Goal: Task Accomplishment & Management: Complete application form

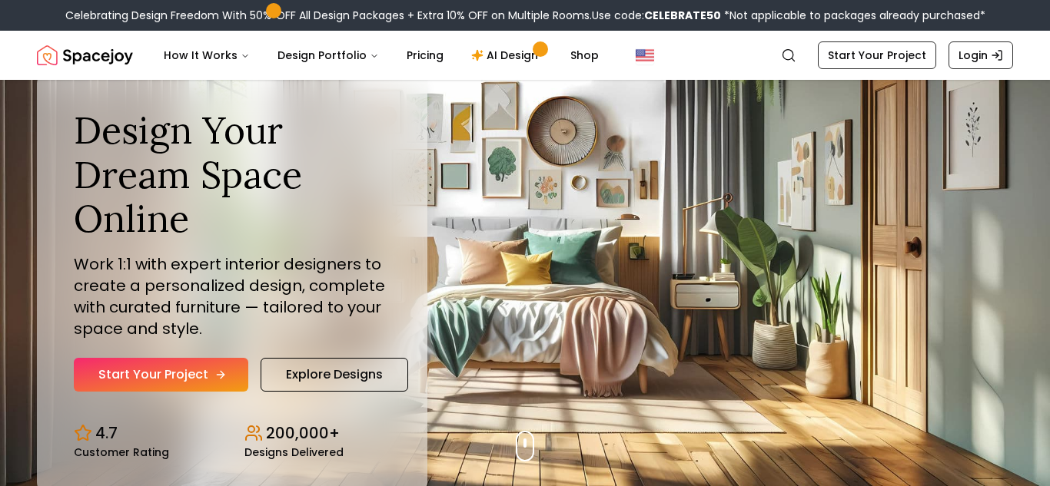
click at [201, 369] on link "Start Your Project" at bounding box center [161, 375] width 174 height 34
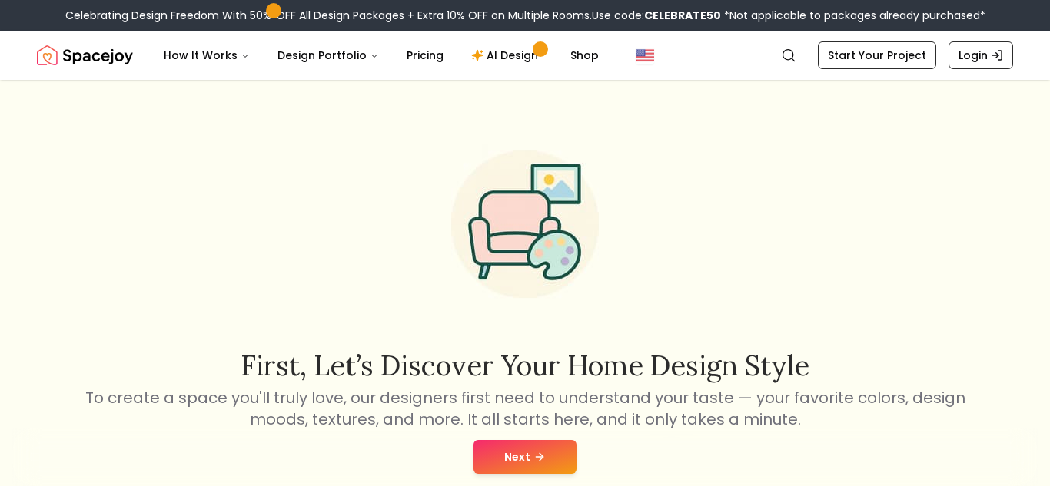
click at [516, 453] on button "Next" at bounding box center [524, 457] width 103 height 34
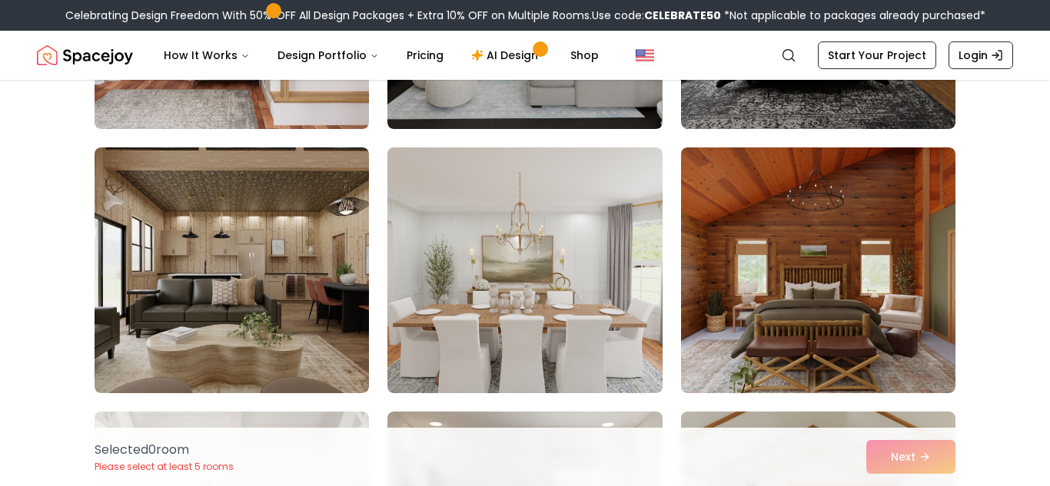
scroll to position [7478, 0]
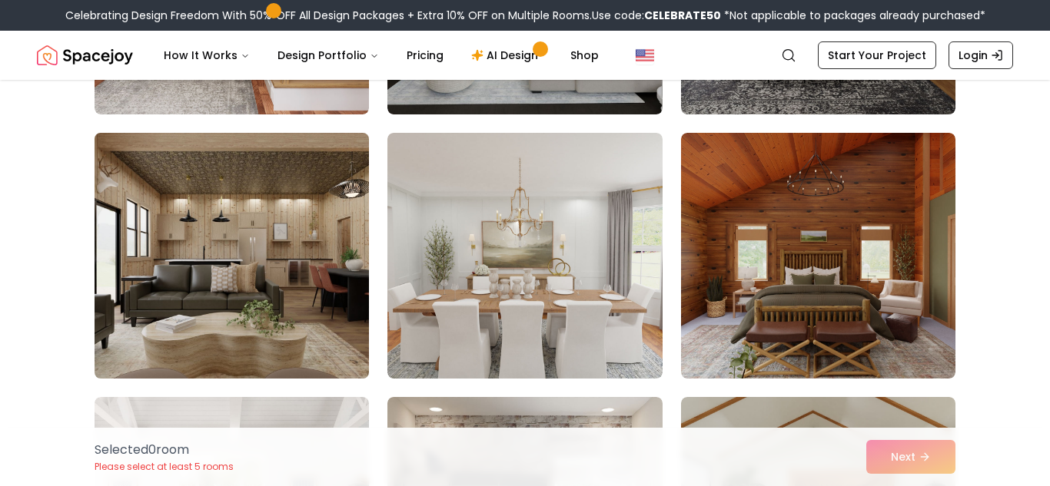
click at [252, 254] on img at bounding box center [232, 256] width 288 height 258
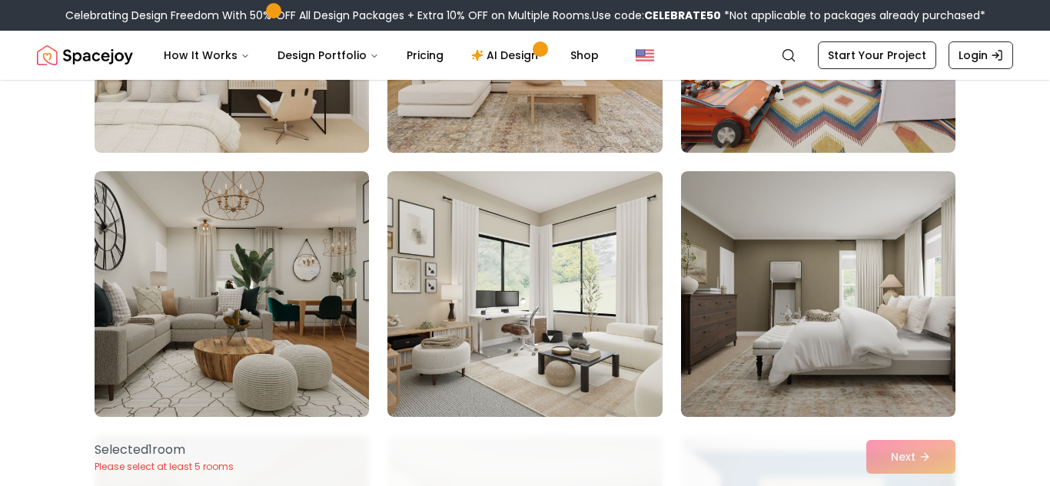
scroll to position [875, 0]
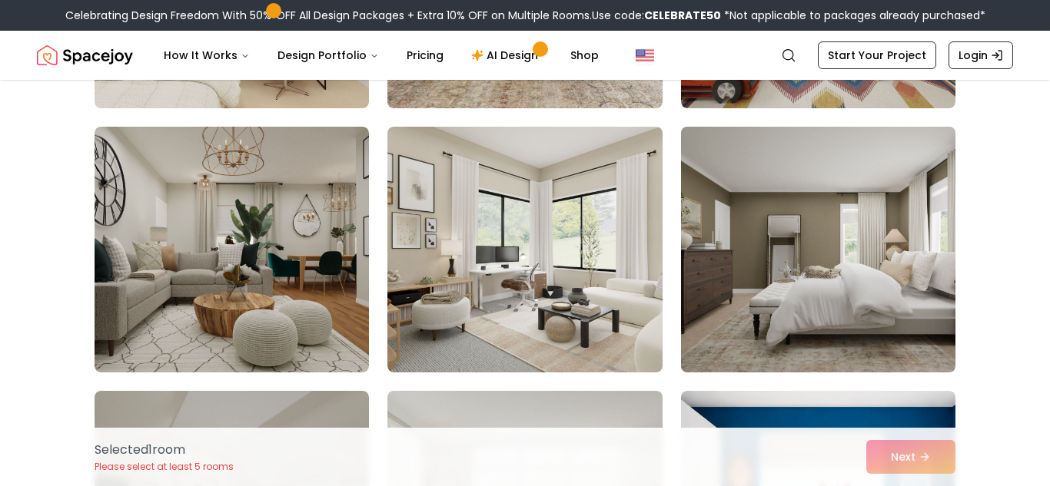
click at [876, 218] on img at bounding box center [818, 250] width 288 height 258
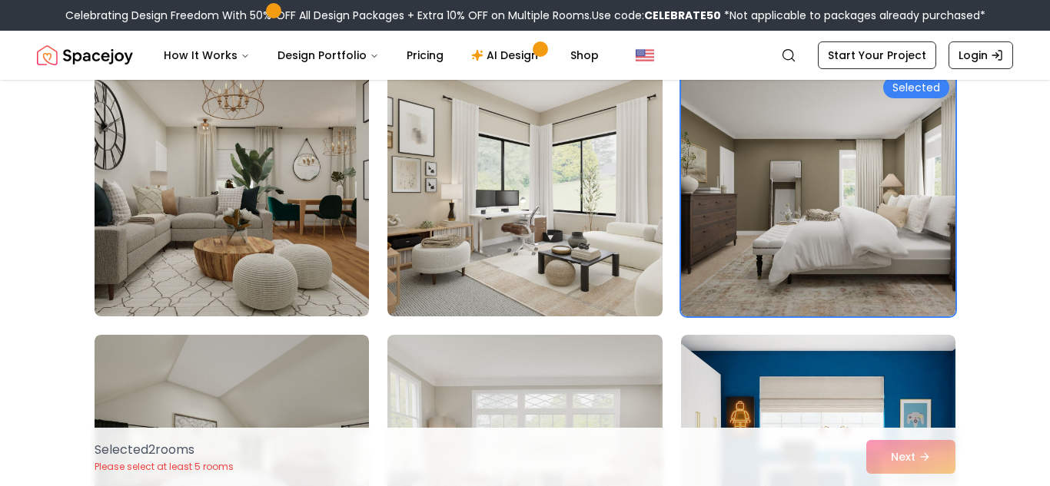
scroll to position [961, 0]
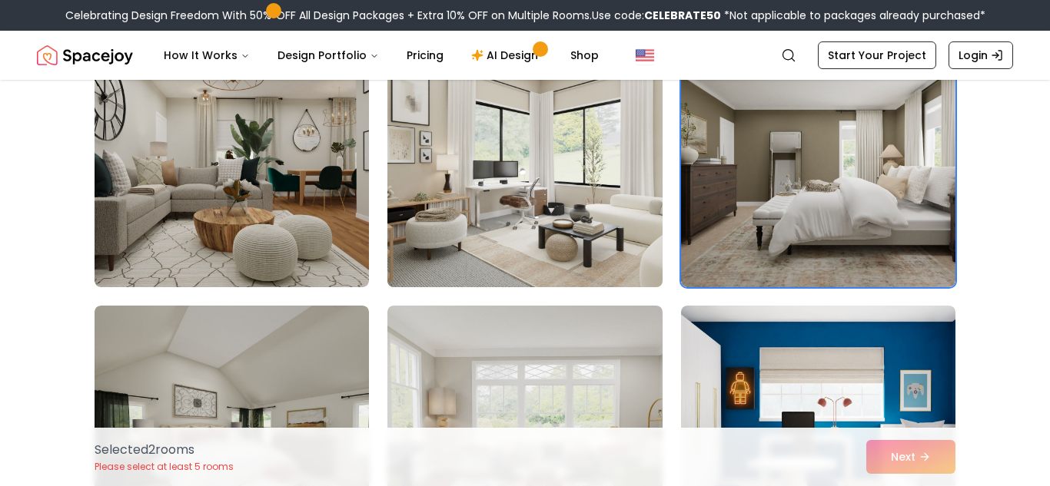
click at [578, 175] on img at bounding box center [524, 164] width 288 height 258
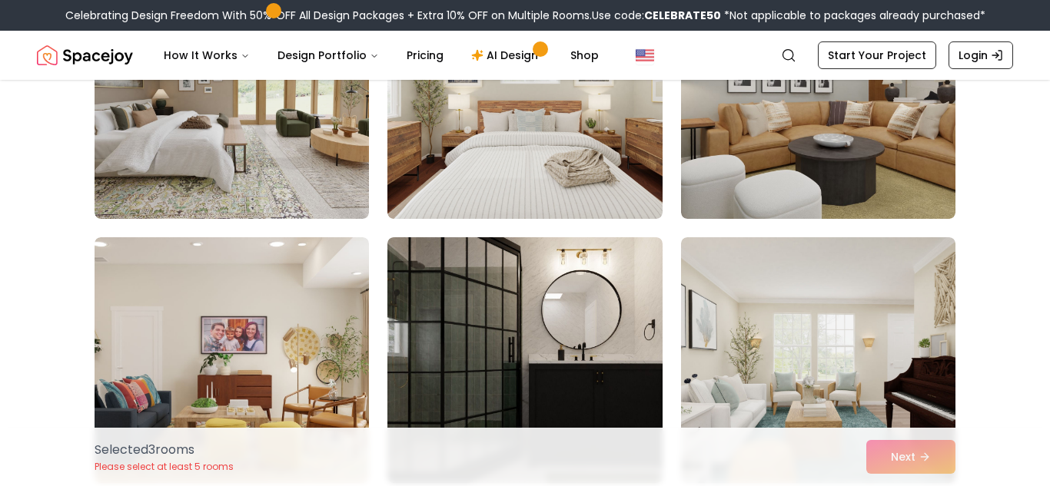
scroll to position [2543, 0]
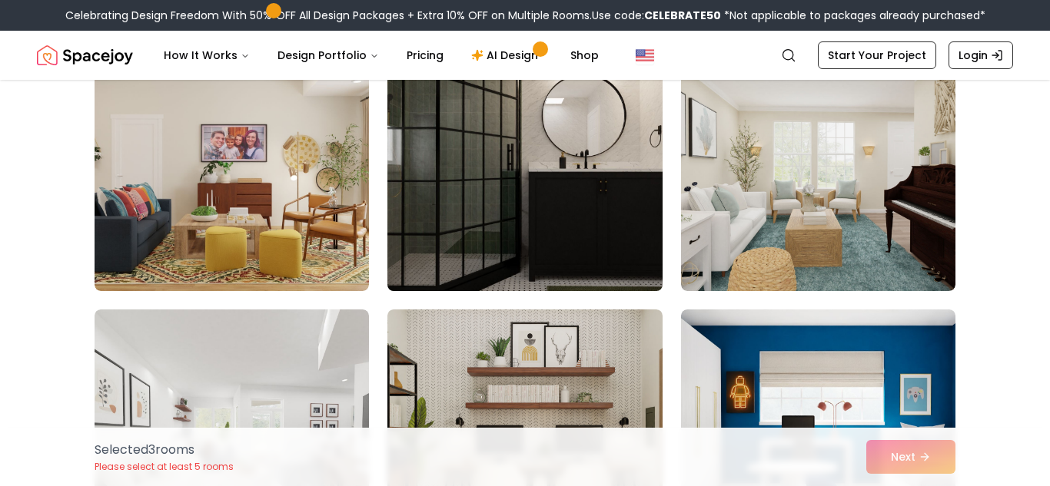
click at [525, 178] on img at bounding box center [524, 168] width 288 height 258
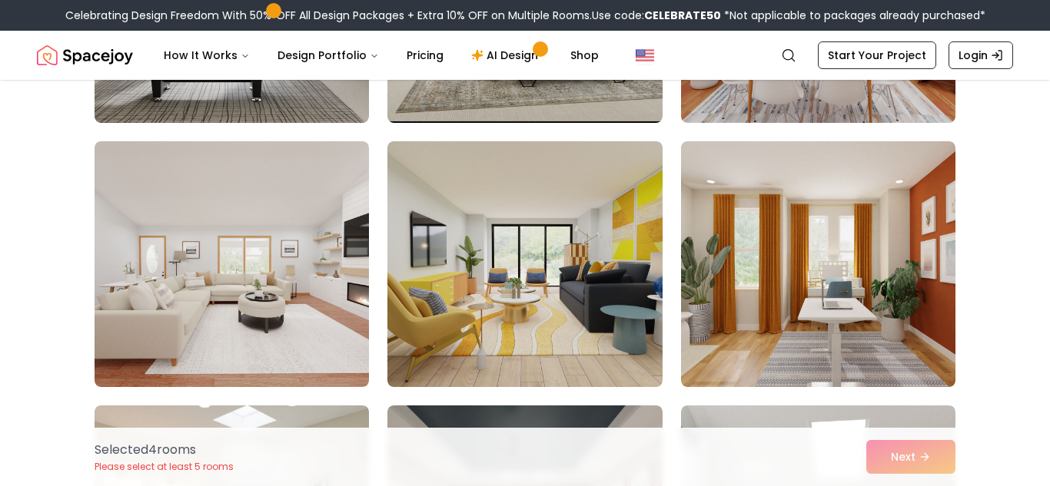
scroll to position [4576, 0]
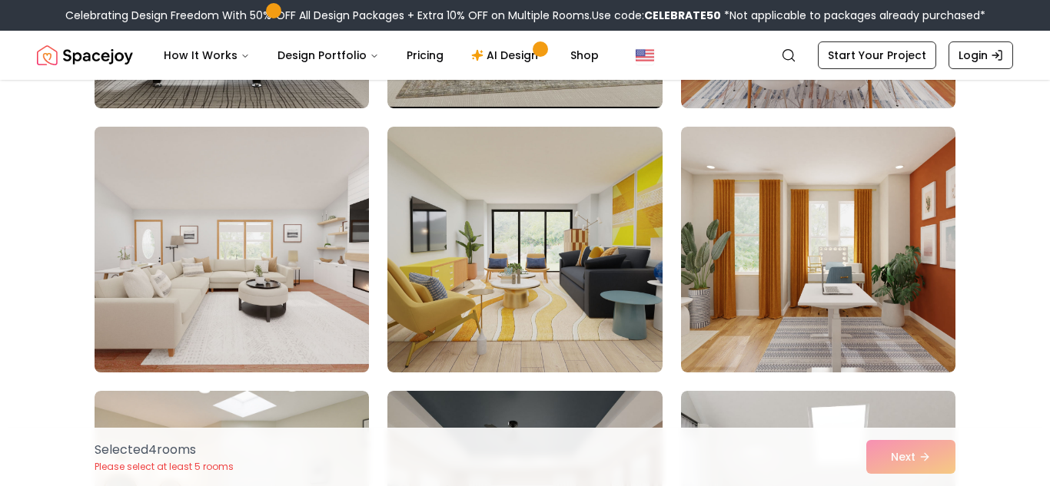
click at [193, 205] on img at bounding box center [232, 250] width 288 height 258
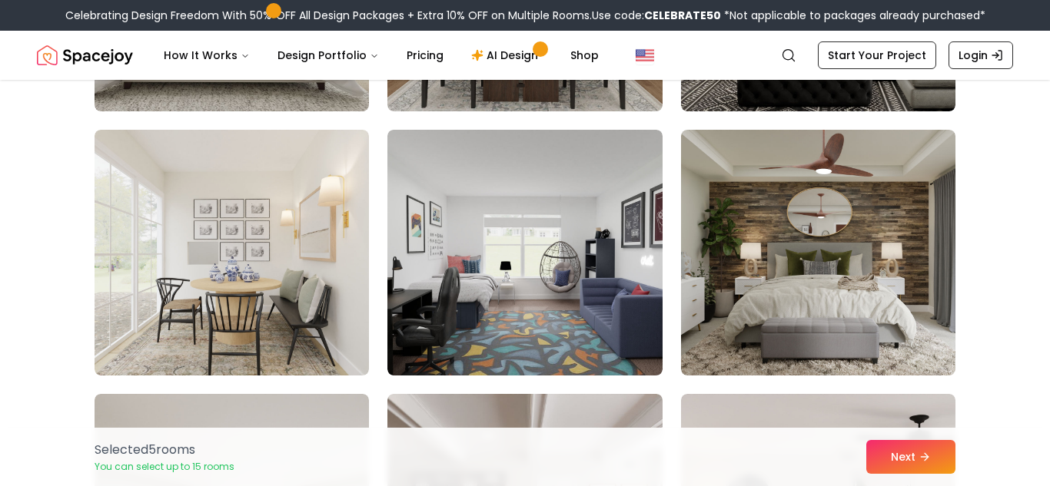
scroll to position [6732, 0]
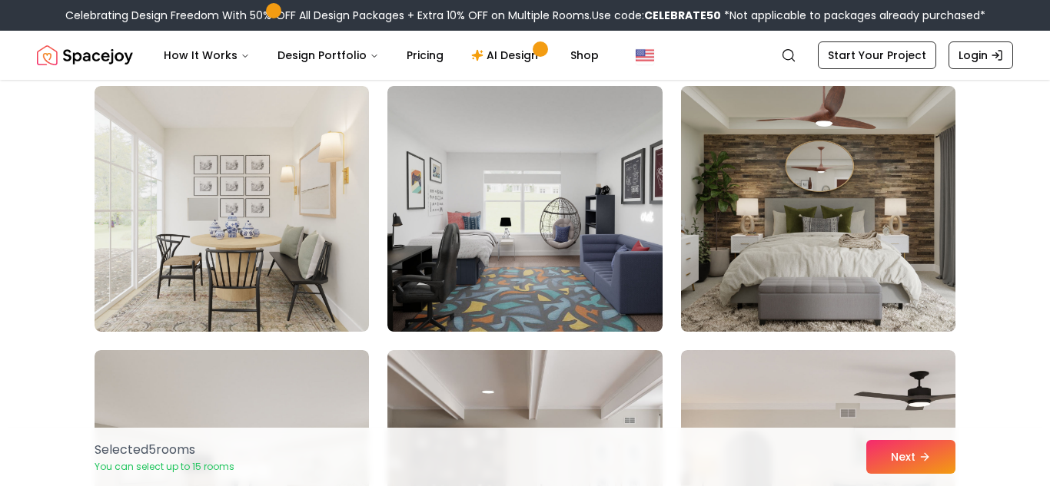
click at [913, 266] on img at bounding box center [818, 209] width 288 height 258
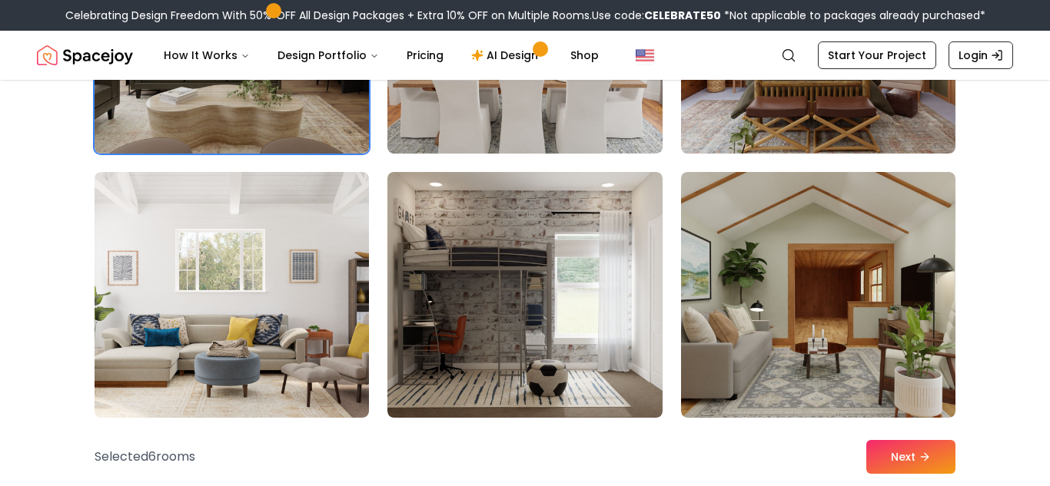
scroll to position [7752, 0]
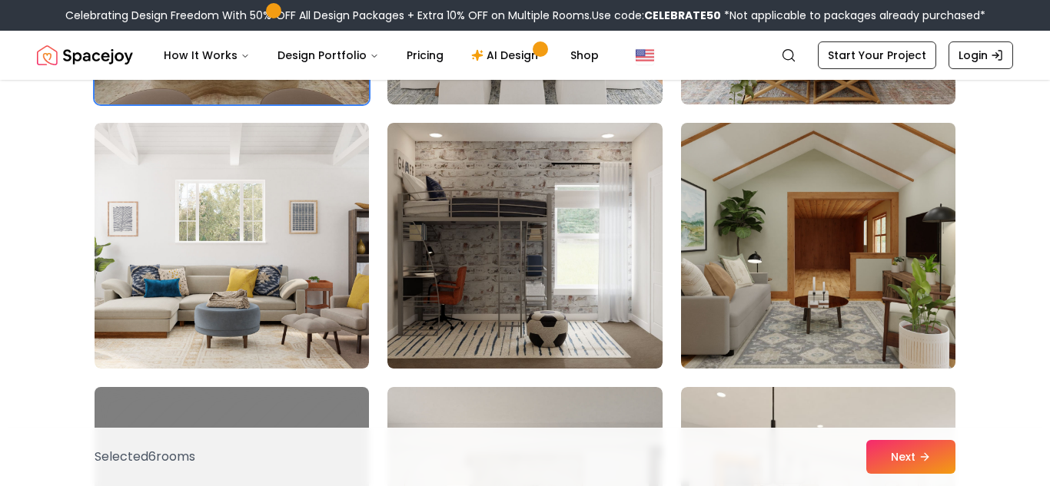
click at [838, 344] on img at bounding box center [818, 246] width 288 height 258
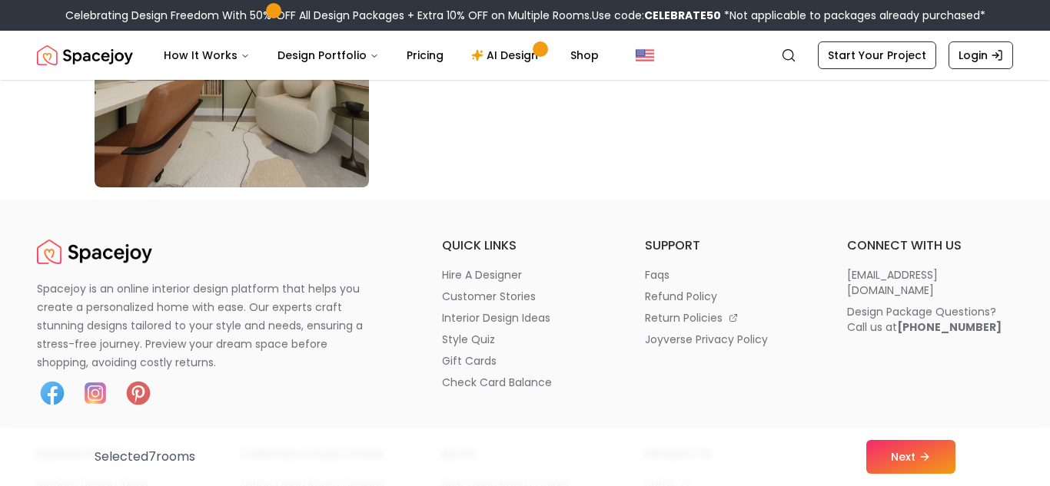
scroll to position [9057, 0]
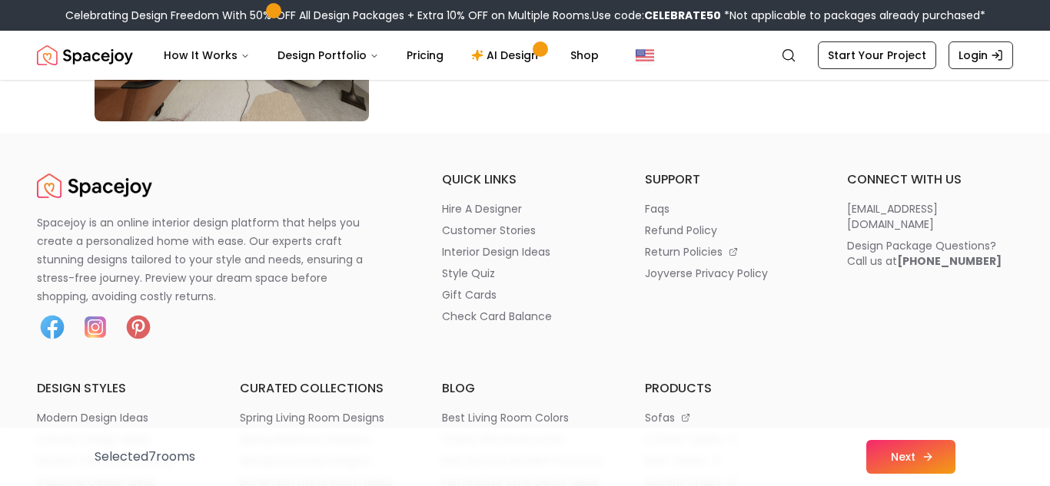
click at [931, 463] on icon at bounding box center [927, 457] width 12 height 12
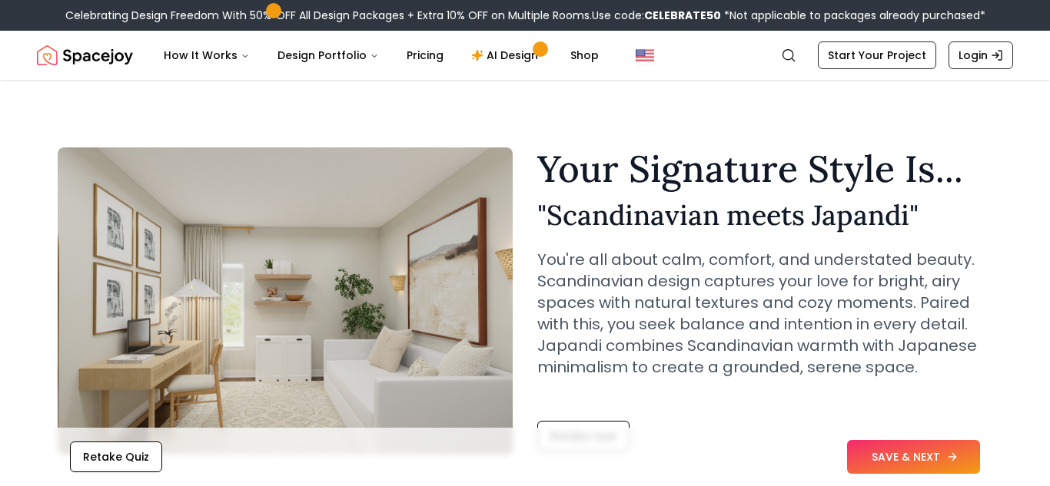
click at [934, 456] on button "SAVE & NEXT" at bounding box center [913, 457] width 133 height 34
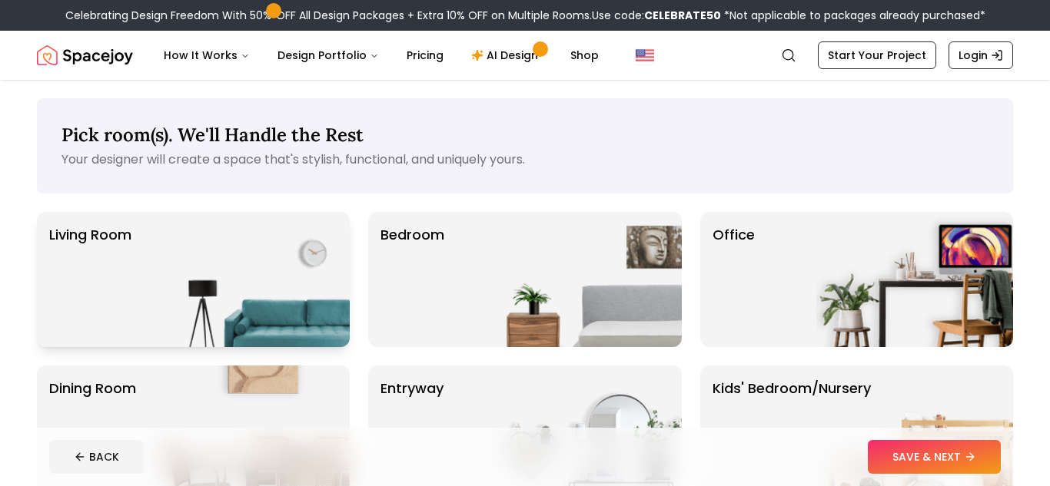
click at [301, 271] on img at bounding box center [251, 279] width 197 height 135
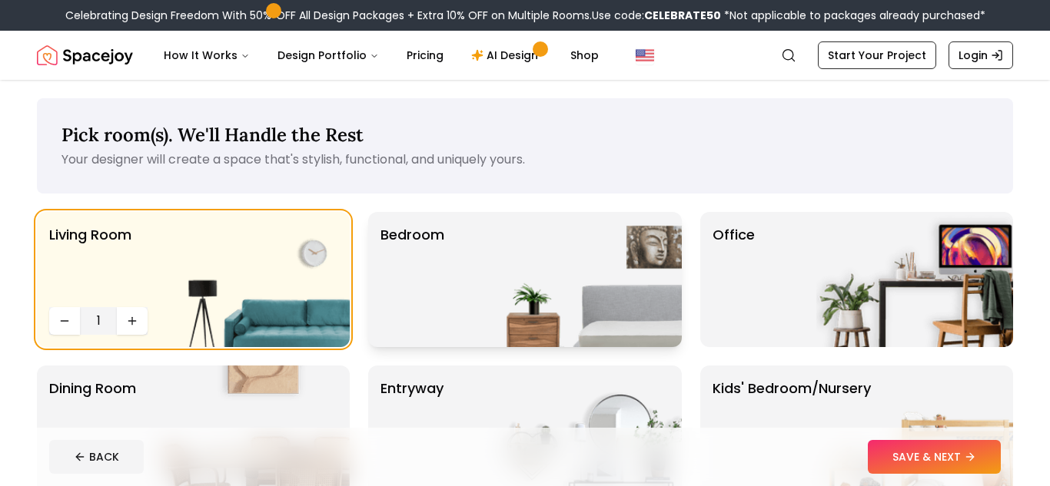
click at [535, 294] on img at bounding box center [583, 279] width 197 height 135
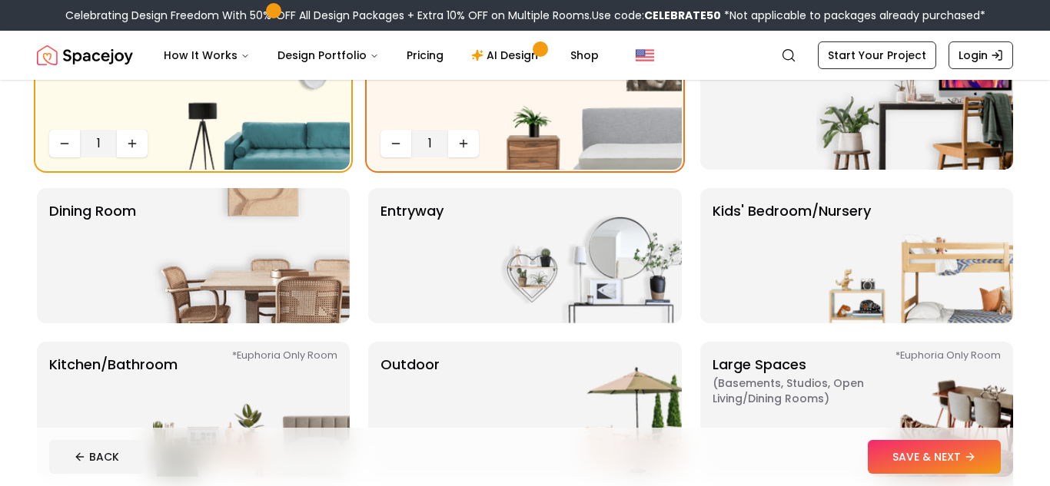
scroll to position [174, 0]
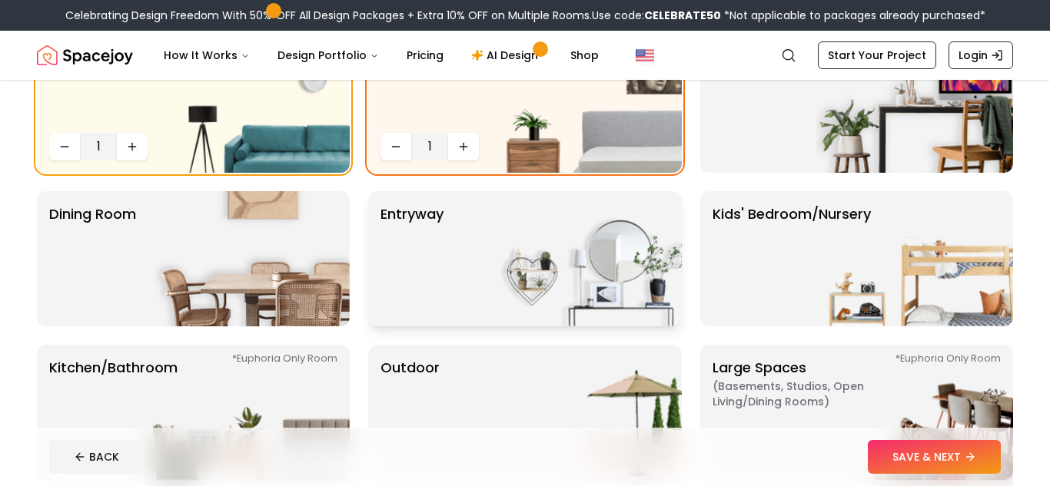
click at [506, 280] on img at bounding box center [583, 258] width 197 height 135
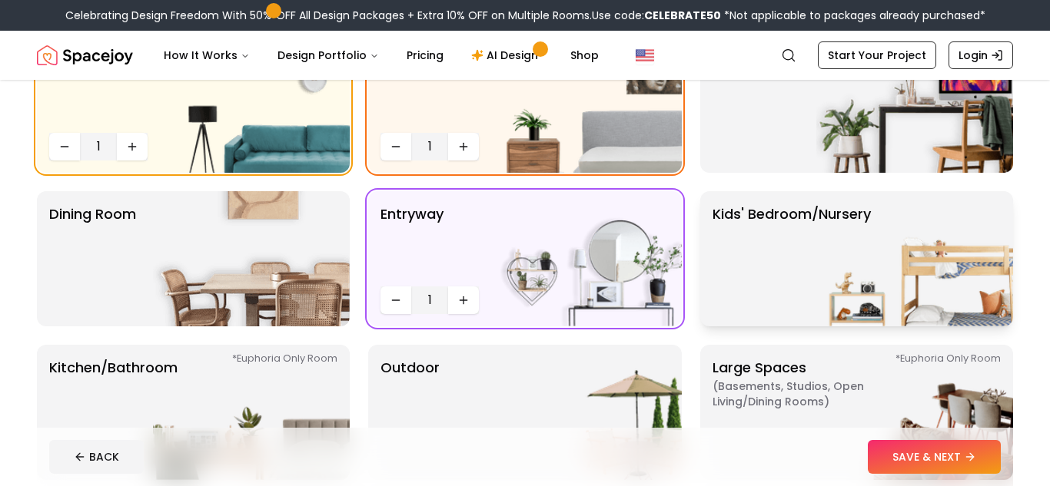
click at [877, 304] on img at bounding box center [914, 258] width 197 height 135
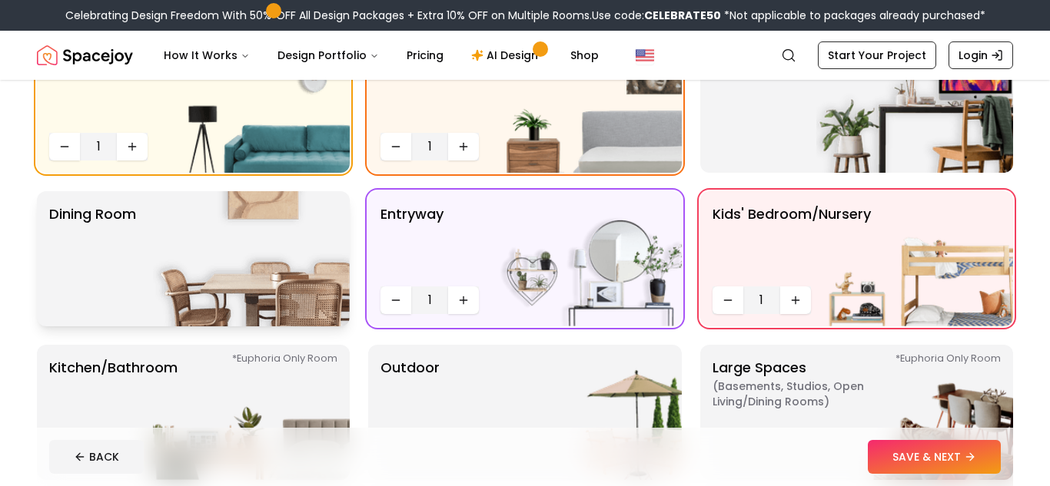
click at [199, 245] on img at bounding box center [251, 258] width 197 height 135
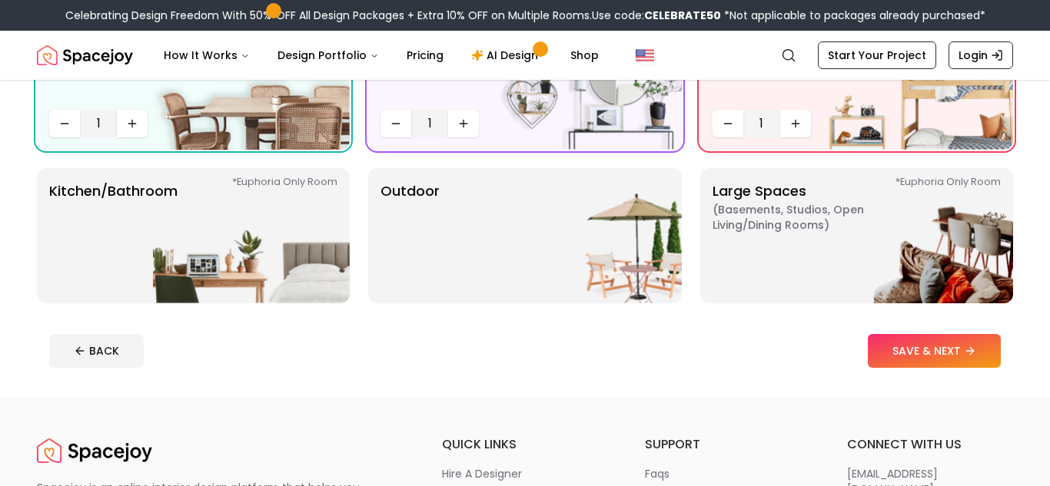
scroll to position [349, 0]
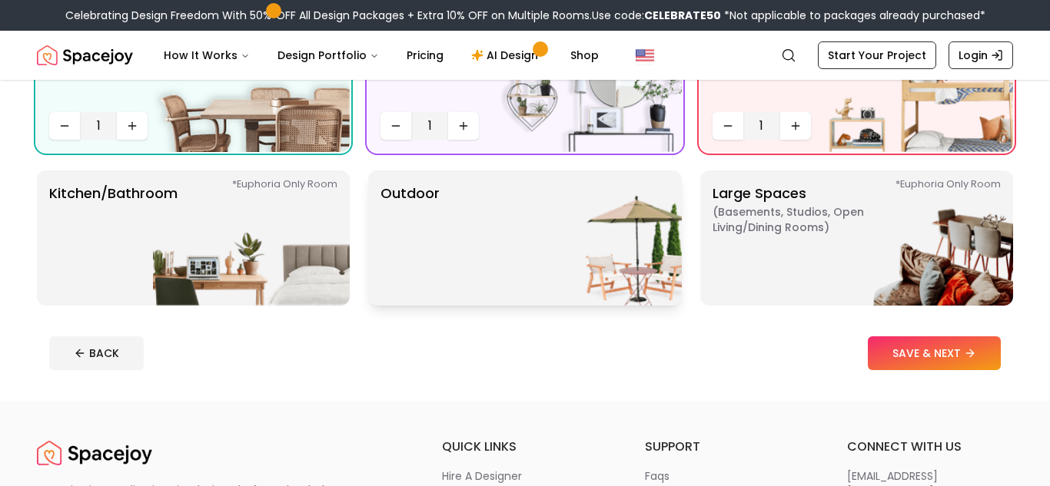
click at [446, 274] on div "Outdoor" at bounding box center [524, 238] width 313 height 135
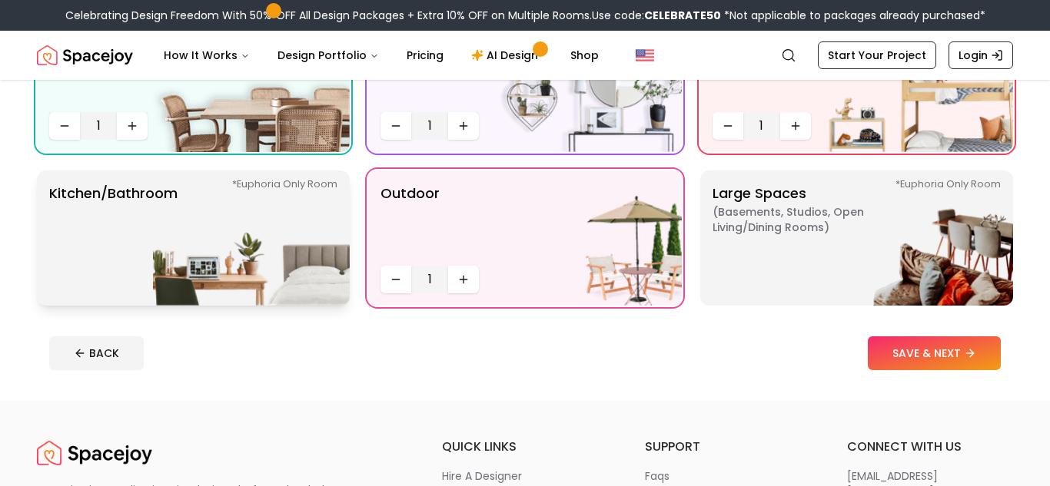
click at [300, 253] on img at bounding box center [251, 238] width 197 height 135
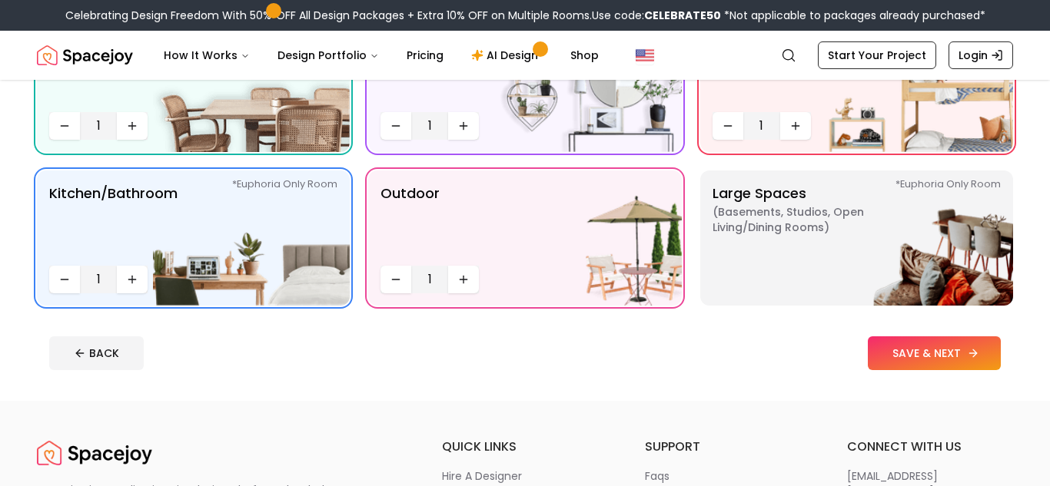
click at [950, 344] on button "SAVE & NEXT" at bounding box center [934, 354] width 133 height 34
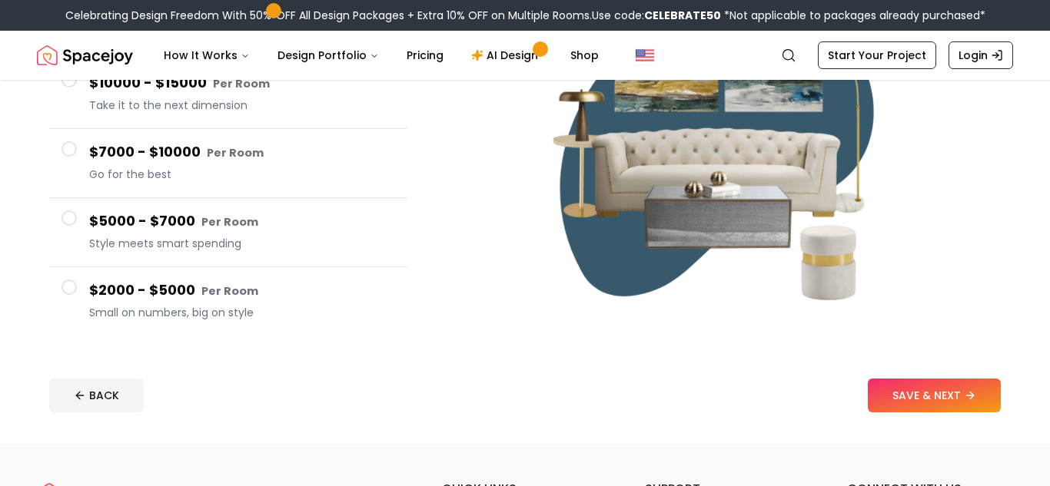
scroll to position [261, 0]
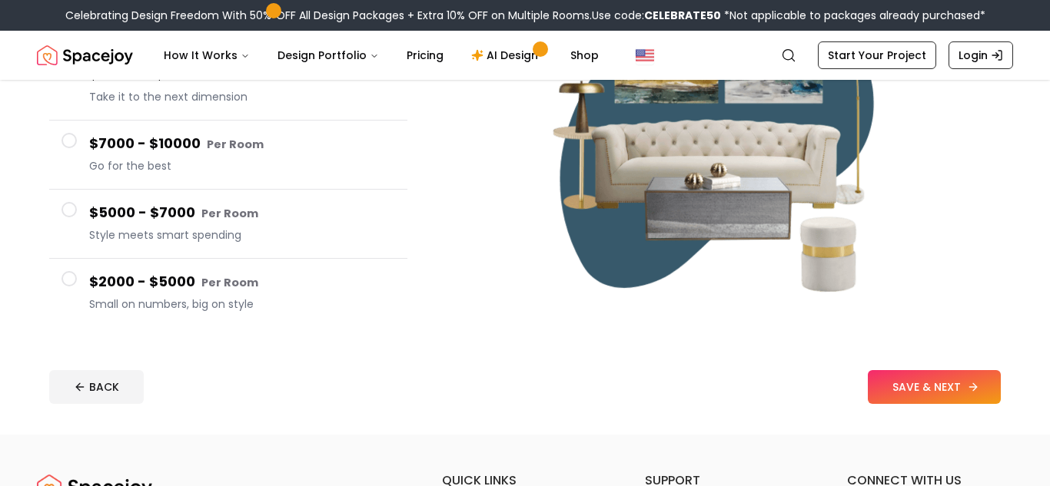
click at [934, 383] on button "SAVE & NEXT" at bounding box center [934, 387] width 133 height 34
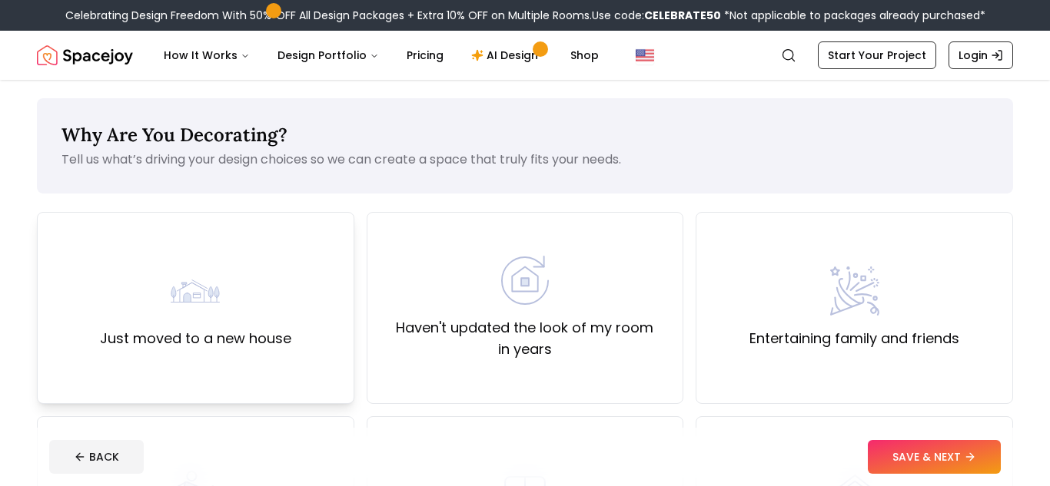
click at [274, 332] on label "Just moved to a new house" at bounding box center [195, 339] width 191 height 22
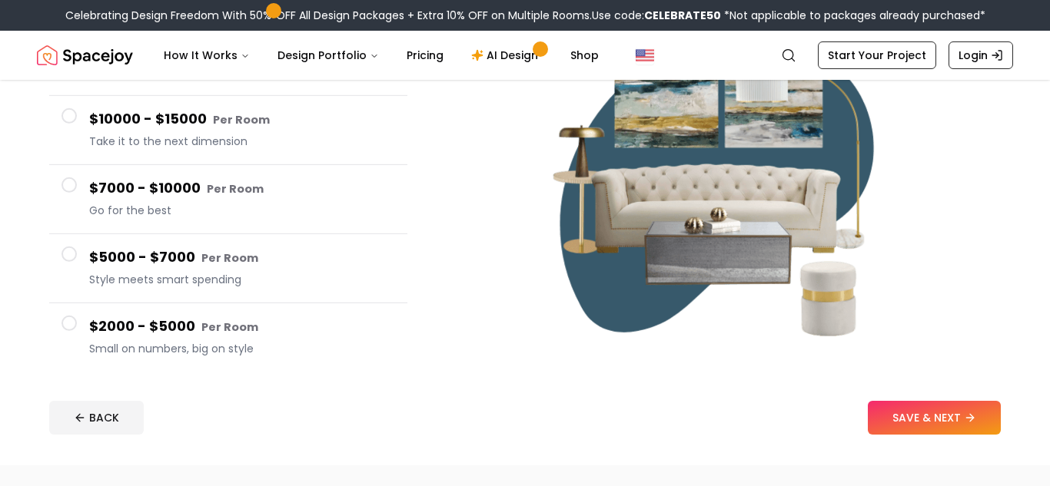
scroll to position [261, 0]
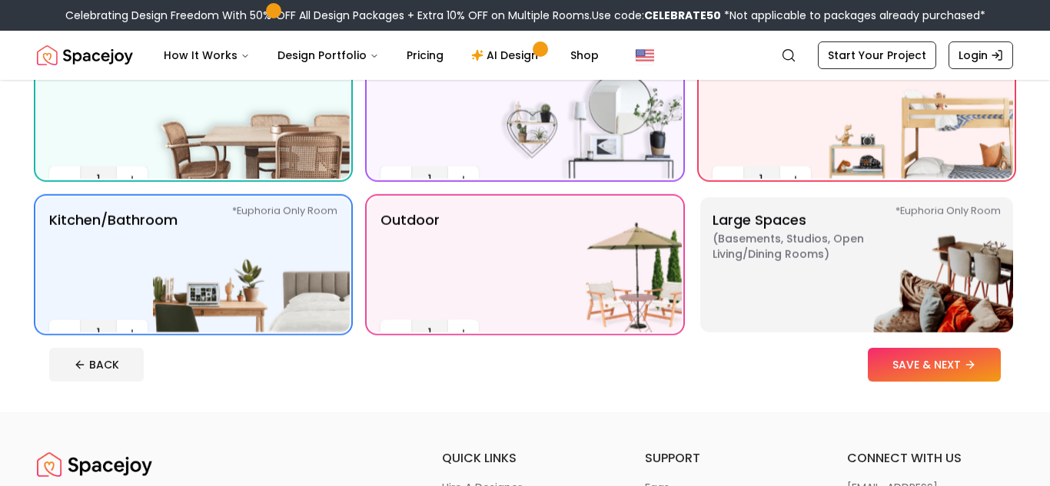
scroll to position [349, 0]
